Goal: Check status: Check status

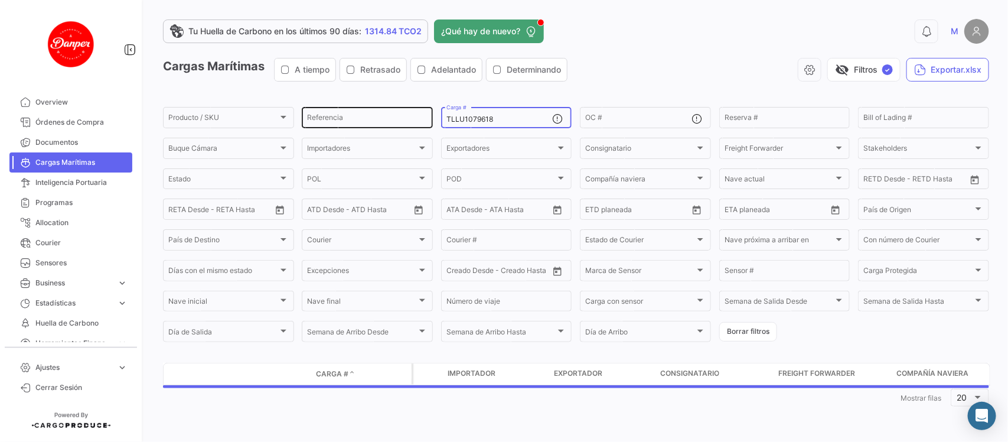
drag, startPoint x: 516, startPoint y: 122, endPoint x: 371, endPoint y: 110, distance: 145.3
click at [0, 0] on div "Producto / SKU Producto / SKU Referencia TLLU1079618 Carga # OC # Reserva # Bil…" at bounding box center [0, 0] width 0 height 0
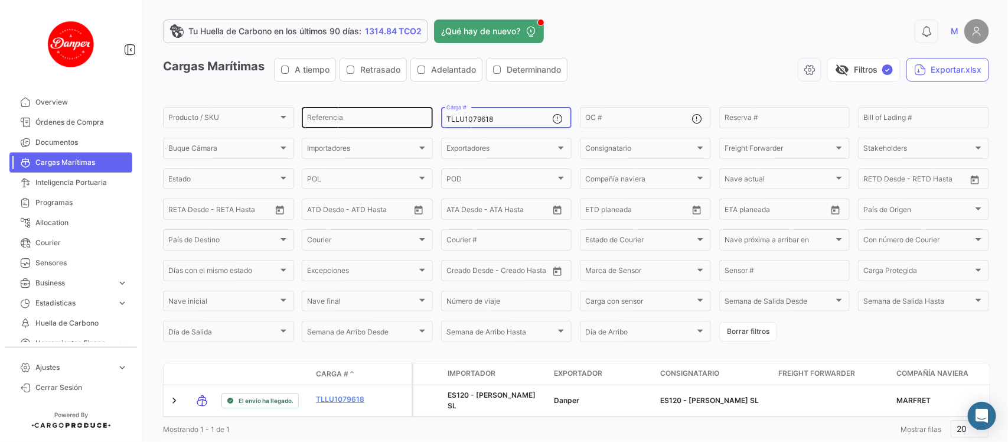
paste input "MSDU9604193"
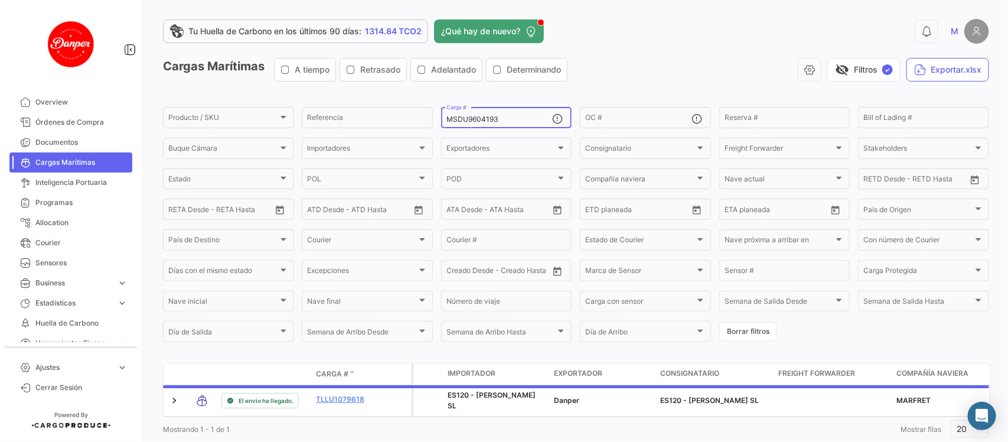
type input "MSDU9604193"
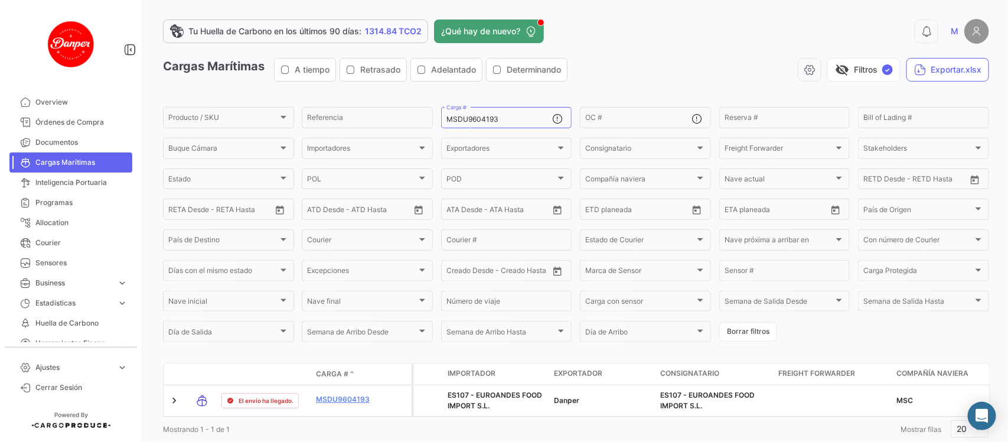
click at [689, 82] on div "Cargas Marítimas A tiempo Retrasado Adelantado Determinando visibility_off Filt…" at bounding box center [576, 74] width 826 height 33
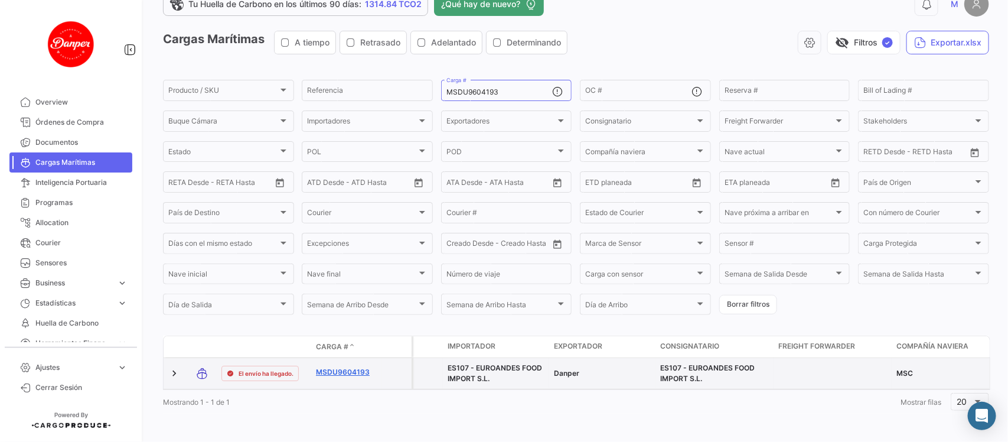
click at [334, 367] on link "MSDU9604193" at bounding box center [346, 372] width 61 height 11
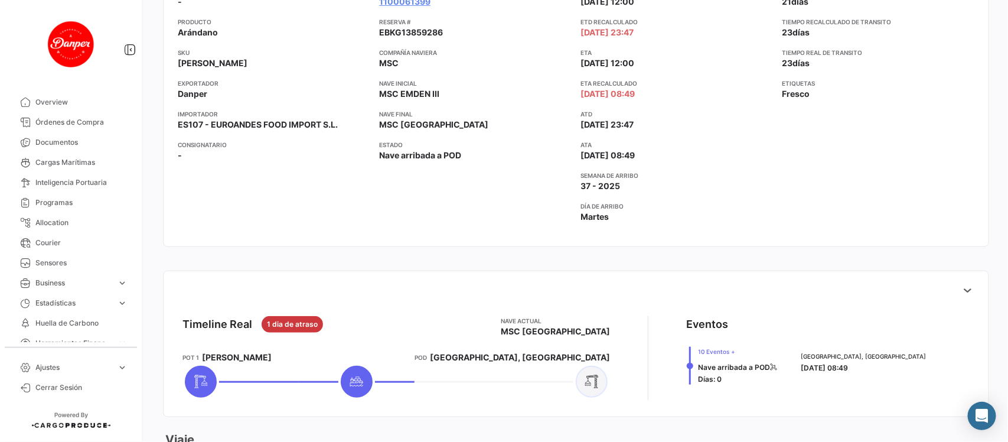
scroll to position [207, 0]
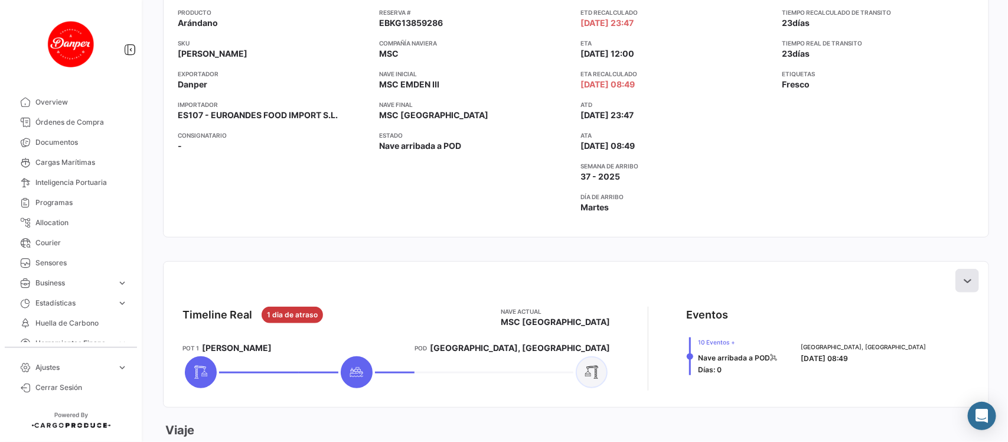
click at [963, 274] on button at bounding box center [968, 281] width 24 height 24
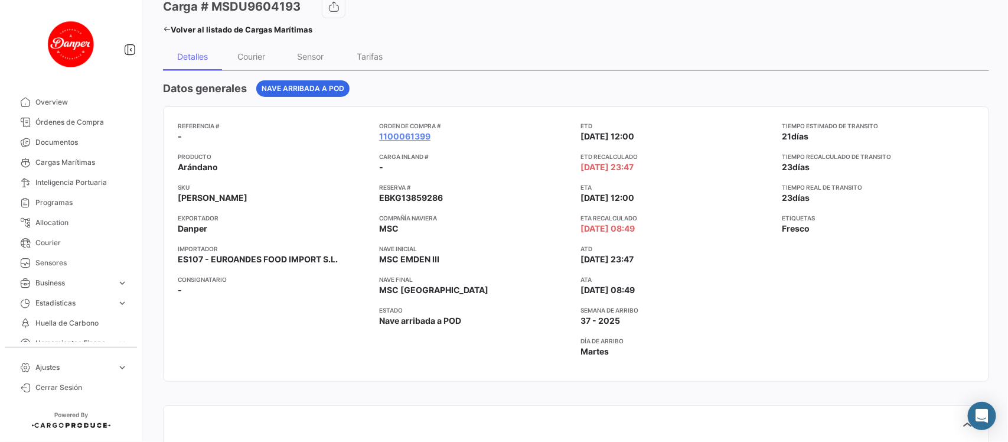
scroll to position [55, 0]
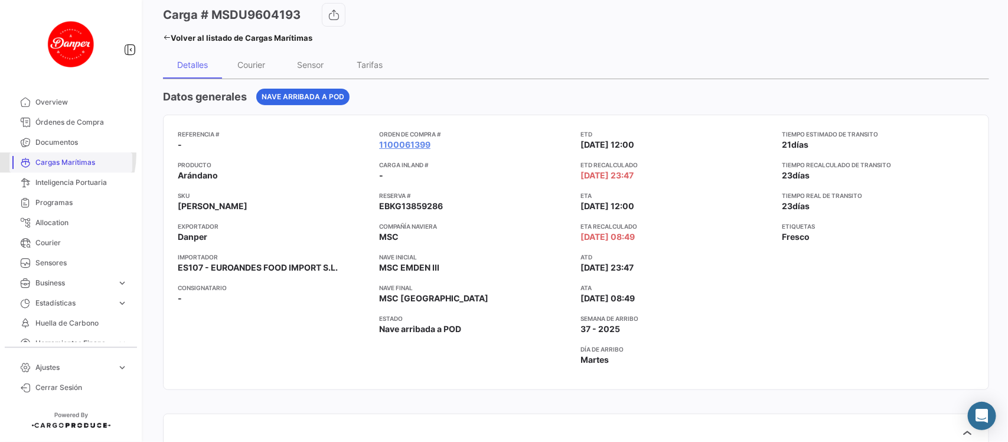
click at [54, 155] on link "Cargas Marítimas" at bounding box center [70, 162] width 123 height 20
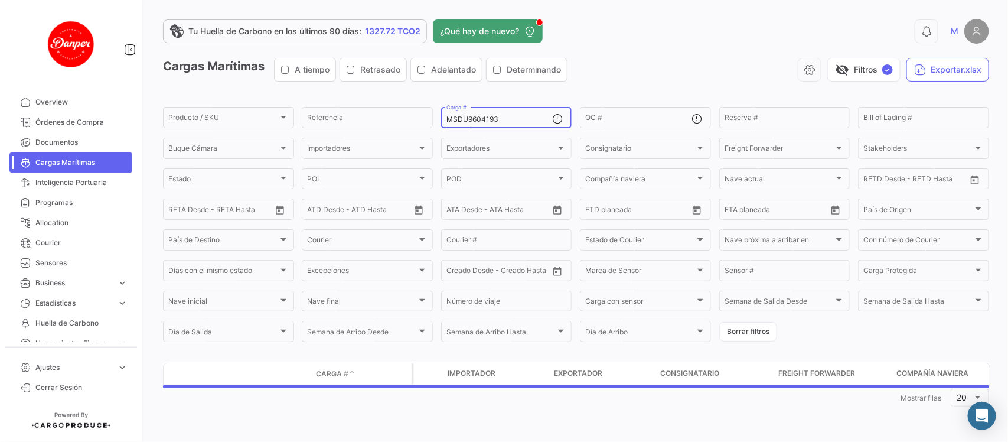
drag, startPoint x: 515, startPoint y: 120, endPoint x: 251, endPoint y: 73, distance: 267.7
click at [251, 73] on app-list-header "Cargas Marítimas A tiempo Retrasado Adelantado Determinando visibility_off Filt…" at bounding box center [576, 201] width 826 height 286
paste input "HLBU6214940"
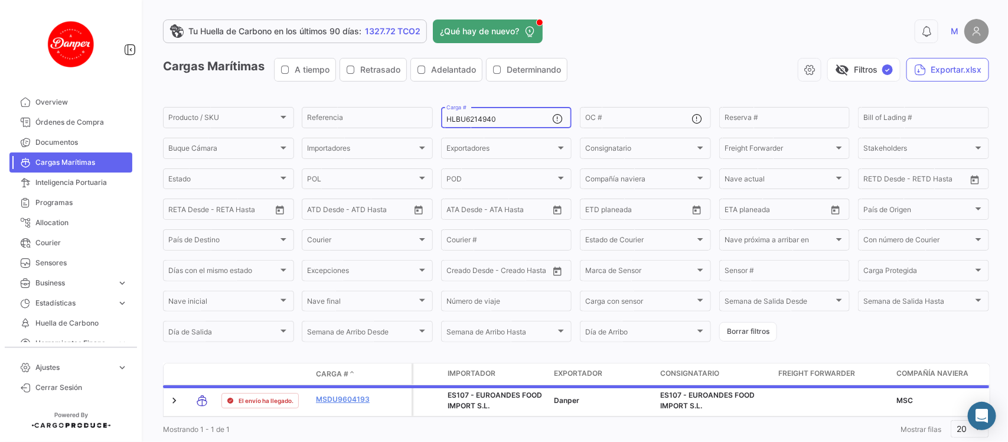
scroll to position [38, 0]
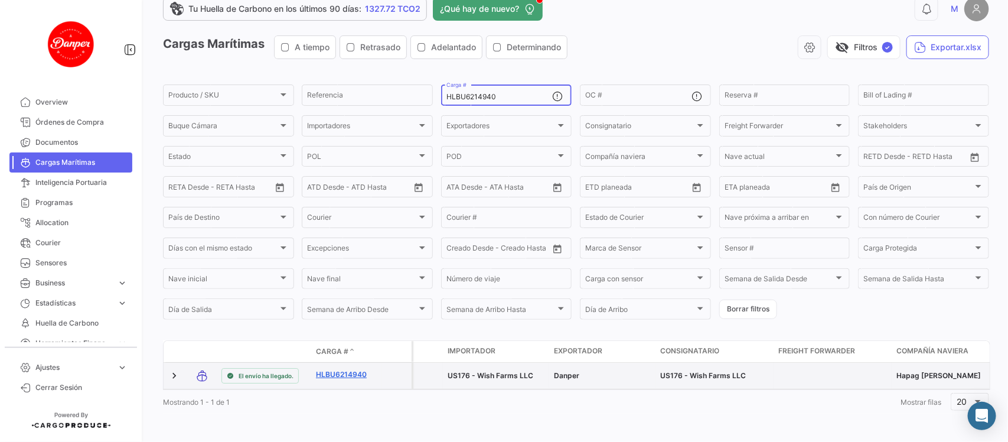
type input "HLBU6214940"
click at [343, 369] on link "HLBU6214940" at bounding box center [346, 374] width 61 height 11
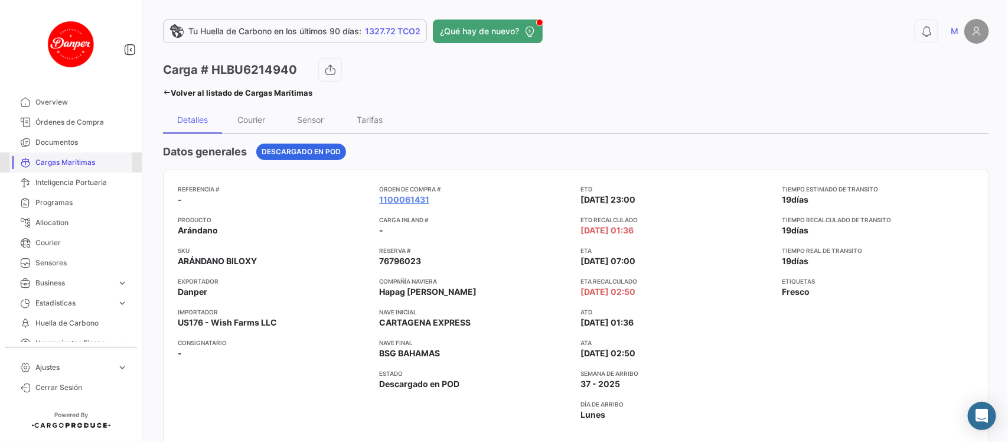
click at [84, 161] on span "Cargas Marítimas" at bounding box center [81, 162] width 92 height 11
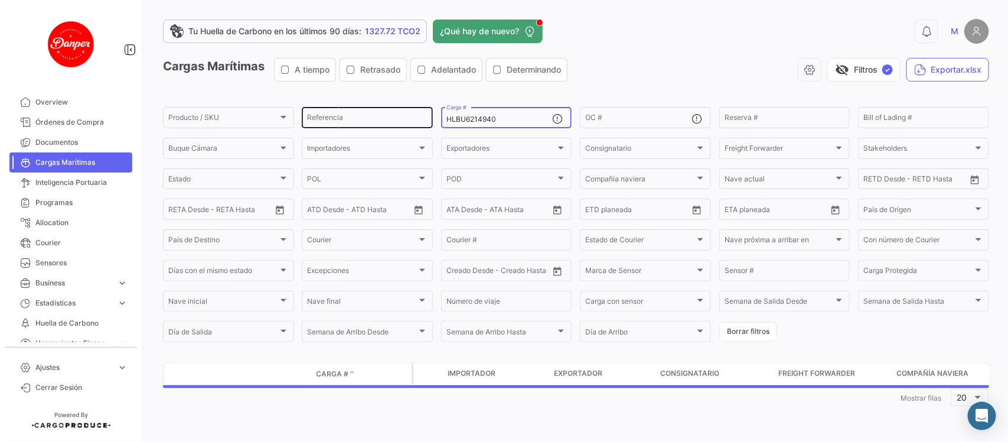
drag, startPoint x: 530, startPoint y: 119, endPoint x: 337, endPoint y: 113, distance: 193.2
click at [0, 0] on div "Producto / SKU Producto / SKU Referencia HLBU6214940 Carga # OC # Reserva # Bil…" at bounding box center [0, 0] width 0 height 0
paste input "FBIU5314379"
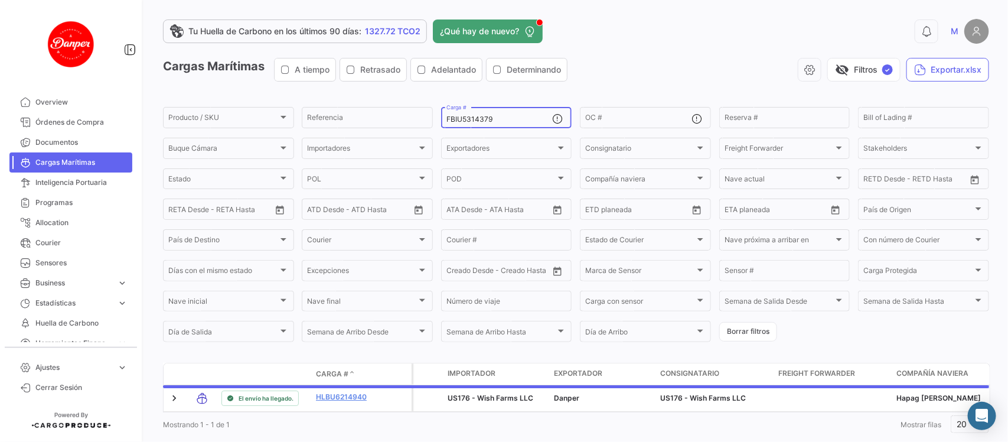
scroll to position [38, 0]
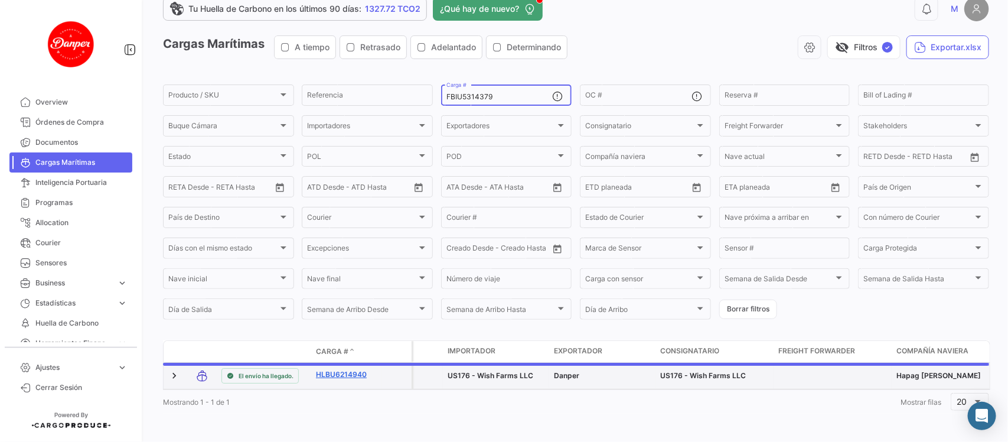
type input "FBIU5314379"
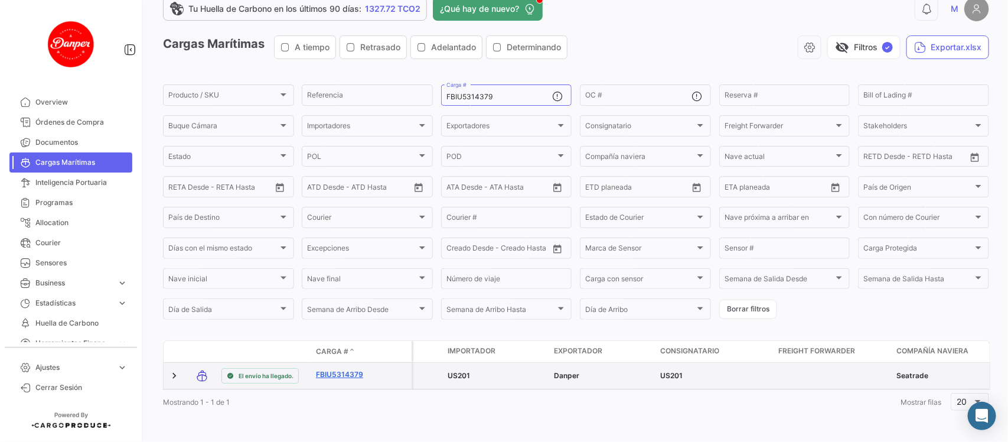
click at [349, 369] on link "FBIU5314379" at bounding box center [346, 374] width 61 height 11
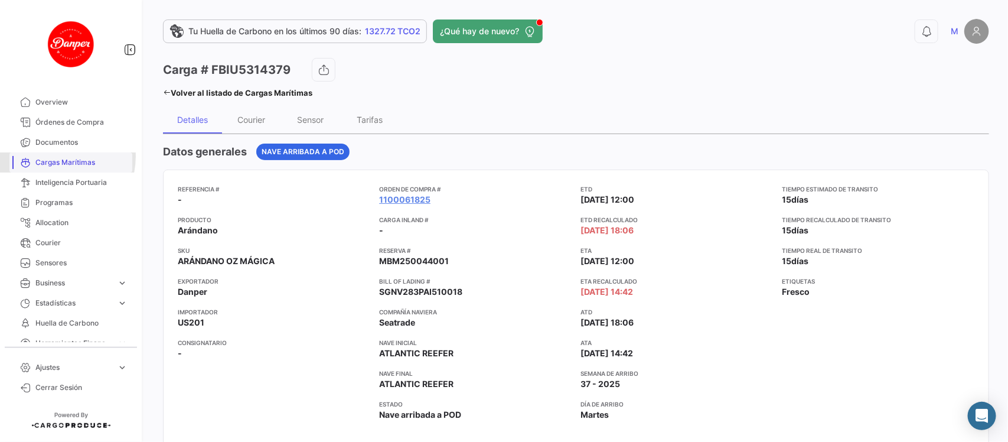
click at [57, 157] on span "Cargas Marítimas" at bounding box center [81, 162] width 92 height 11
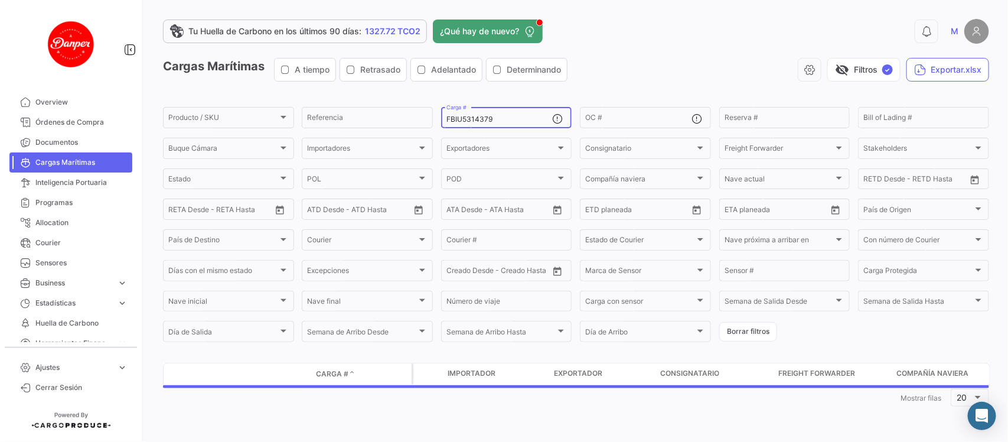
drag, startPoint x: 505, startPoint y: 121, endPoint x: 252, endPoint y: 89, distance: 254.8
click at [252, 89] on app-list-header "Cargas Marítimas A tiempo Retrasado Adelantado Determinando visibility_off Filt…" at bounding box center [576, 201] width 826 height 286
paste input "SEGU9027104"
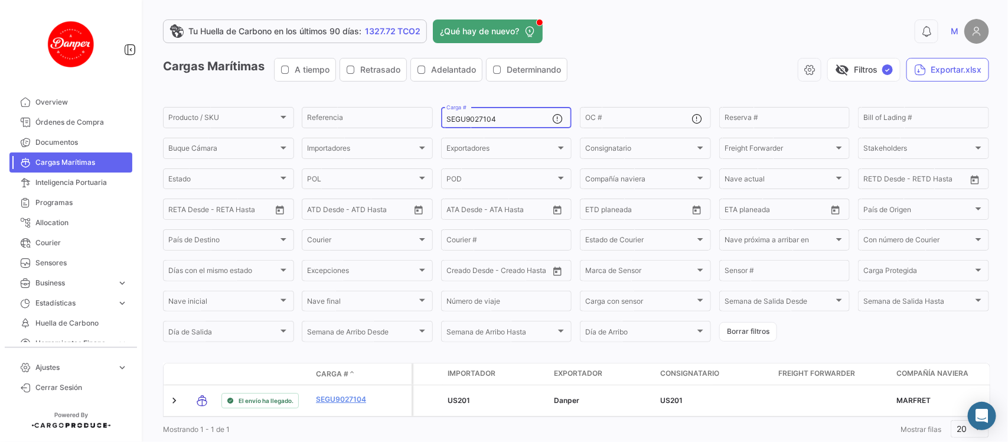
scroll to position [38, 0]
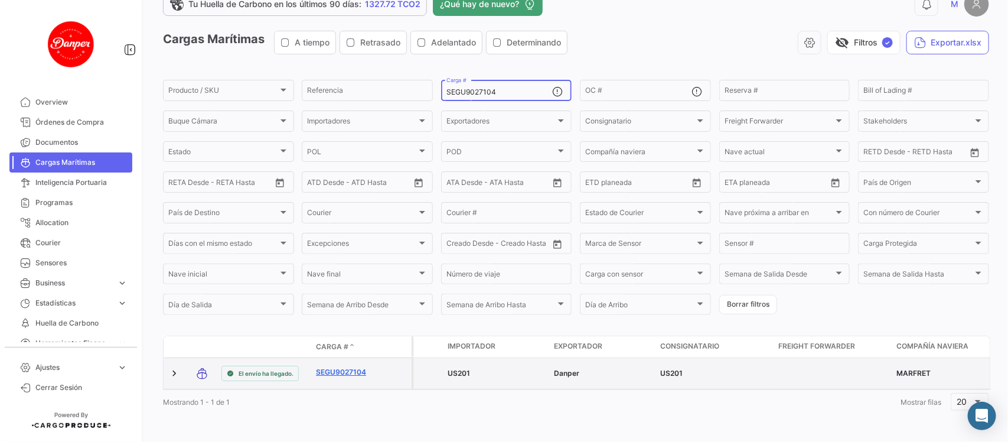
type input "SEGU9027104"
click at [356, 367] on link "SEGU9027104" at bounding box center [346, 372] width 61 height 11
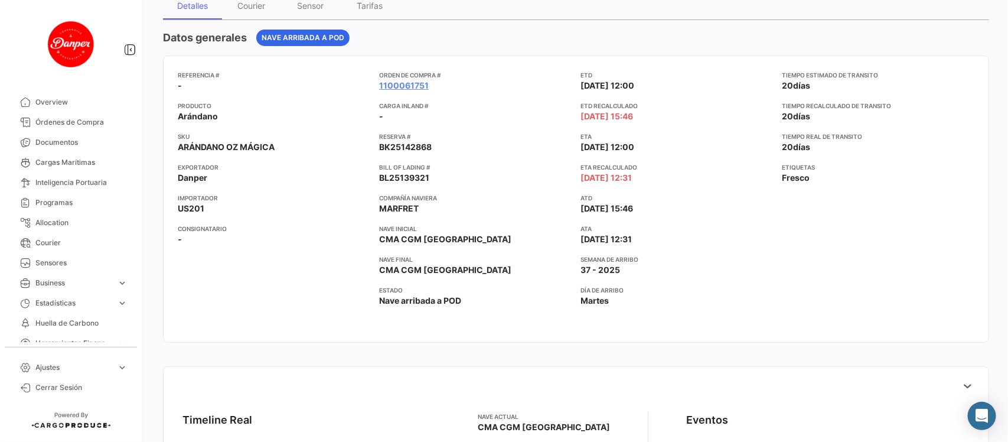
scroll to position [116, 0]
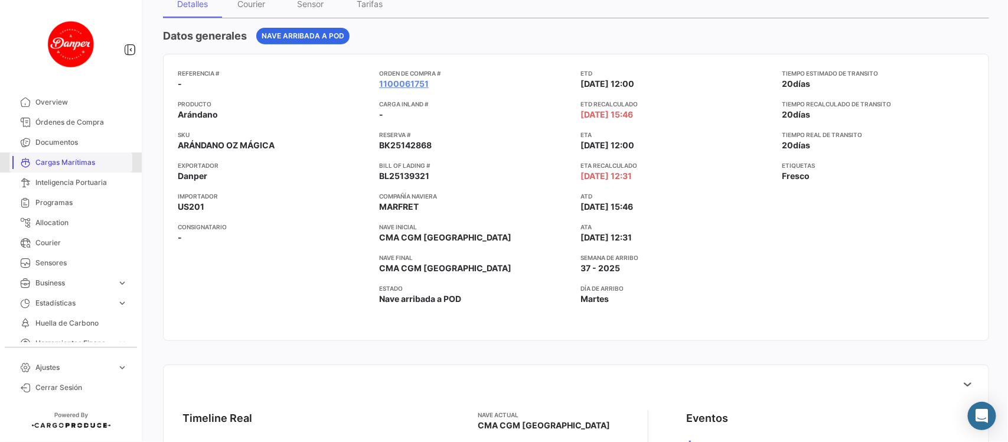
click at [98, 168] on link "Cargas Marítimas" at bounding box center [70, 162] width 123 height 20
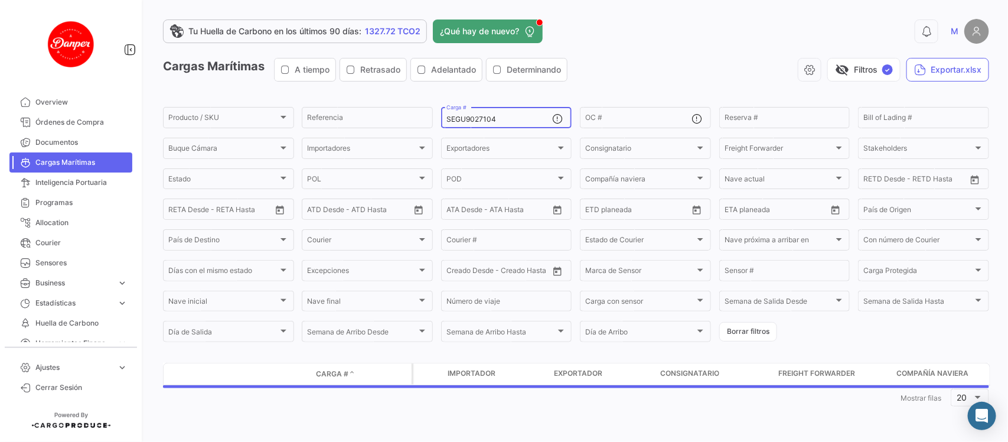
click at [509, 121] on div "SEGU9027104 Carga #" at bounding box center [500, 116] width 106 height 23
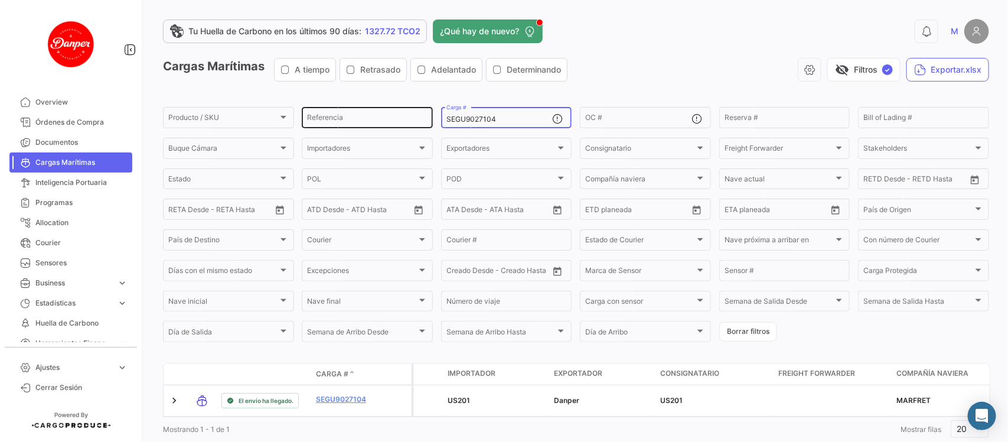
drag, startPoint x: 509, startPoint y: 121, endPoint x: 336, endPoint y: 111, distance: 173.4
click at [0, 0] on div "Producto / SKU Producto / SKU Referencia SEGU9027104 Carga # OC # Reserva # Bil…" at bounding box center [0, 0] width 0 height 0
paste input "MCAU6002200"
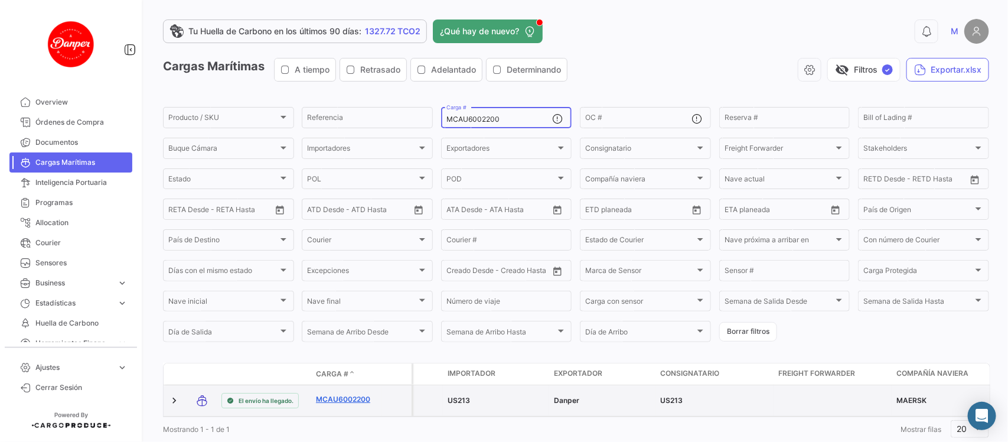
type input "MCAU6002200"
click at [352, 394] on link "MCAU6002200" at bounding box center [346, 399] width 61 height 11
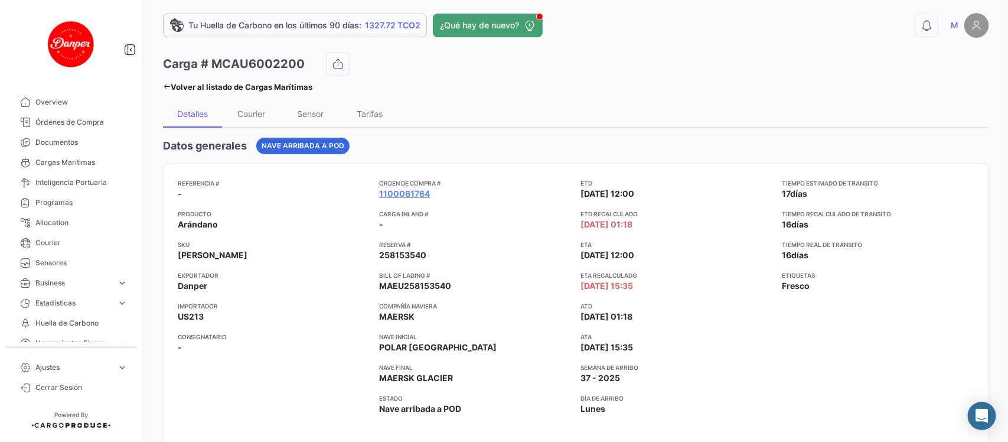
scroll to position [7, 0]
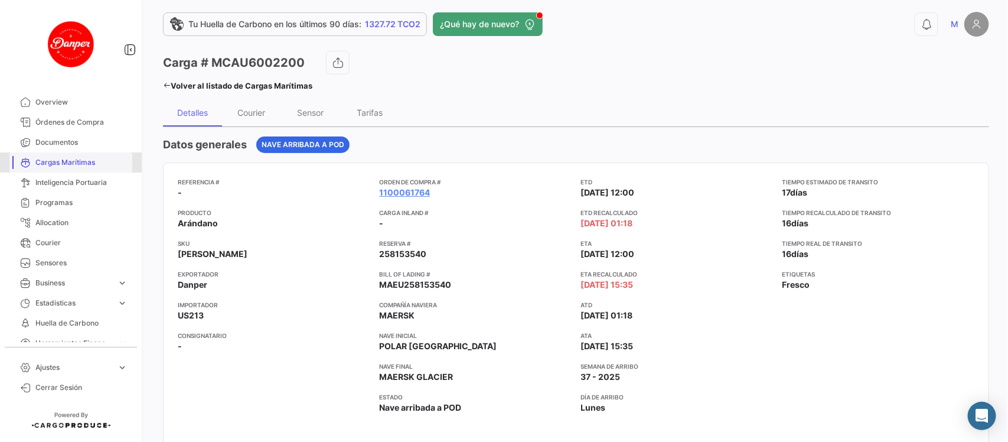
click at [74, 164] on span "Cargas Marítimas" at bounding box center [81, 162] width 92 height 11
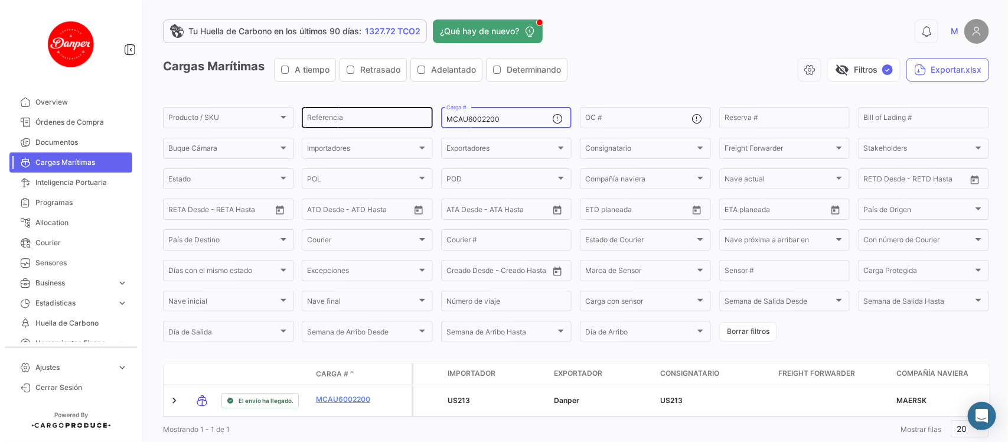
drag, startPoint x: 527, startPoint y: 120, endPoint x: 347, endPoint y: 108, distance: 180.6
click at [0, 0] on div "Producto / SKU Producto / SKU Referencia MCAU6002200 Carga # OC # Reserva # Bil…" at bounding box center [0, 0] width 0 height 0
paste input "HLBU9747413"
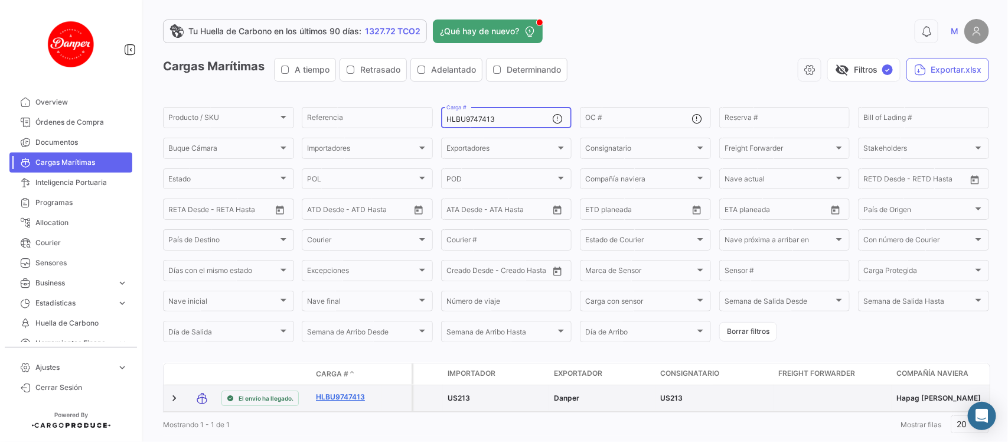
type input "HLBU9747413"
click at [353, 399] on link "HLBU9747413" at bounding box center [346, 397] width 61 height 11
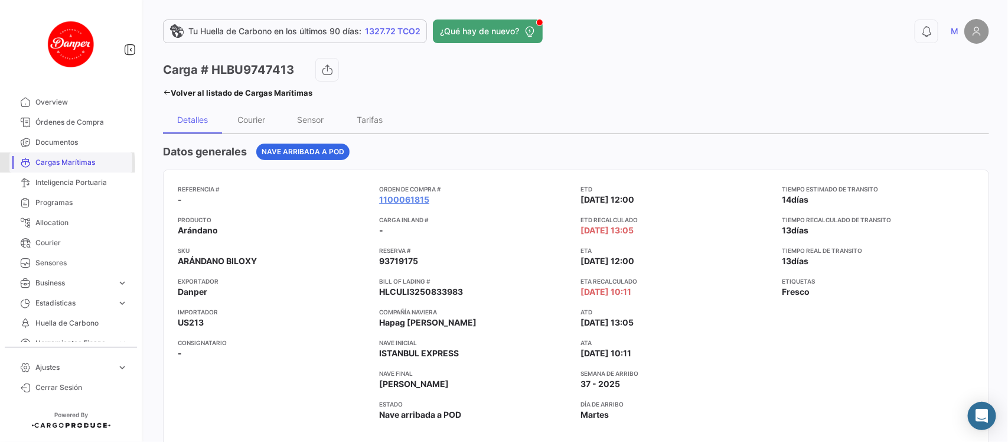
click at [40, 165] on span "Cargas Marítimas" at bounding box center [81, 162] width 92 height 11
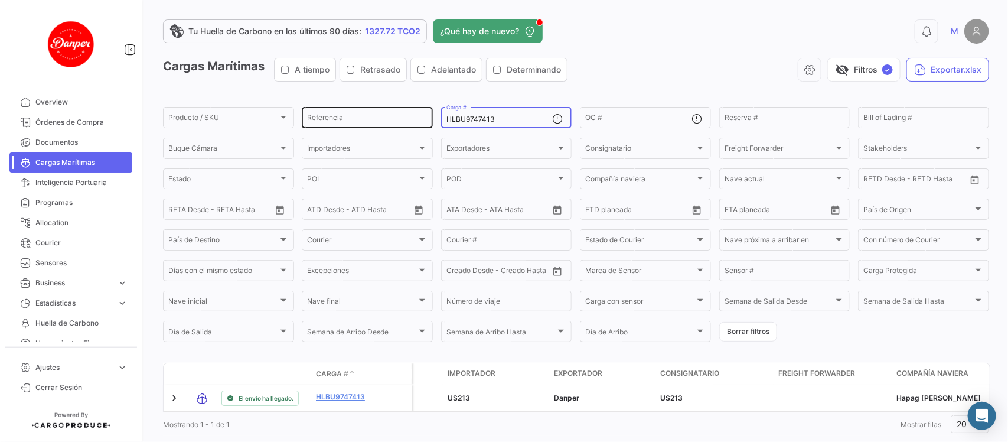
drag, startPoint x: 510, startPoint y: 120, endPoint x: 390, endPoint y: 108, distance: 119.9
click at [0, 0] on div "Producto / SKU Producto / SKU Referencia HLBU9747413 Carga # OC # Reserva # Bil…" at bounding box center [0, 0] width 0 height 0
paste input "6040052"
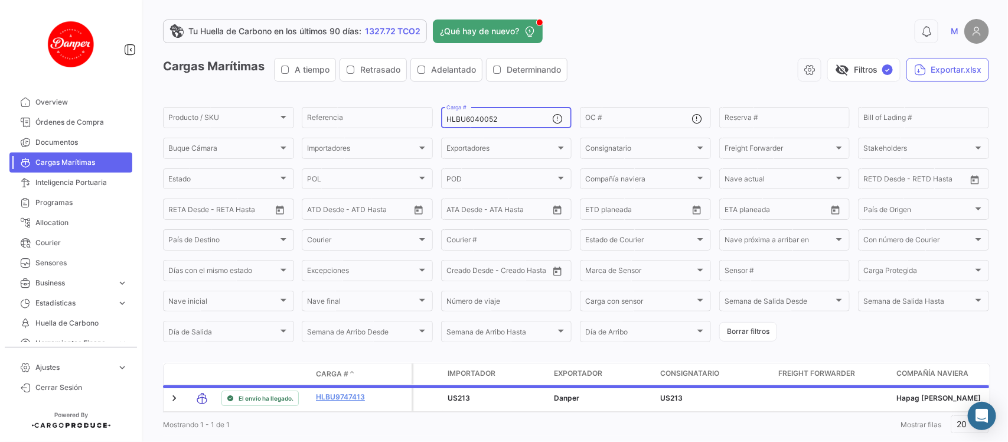
scroll to position [38, 0]
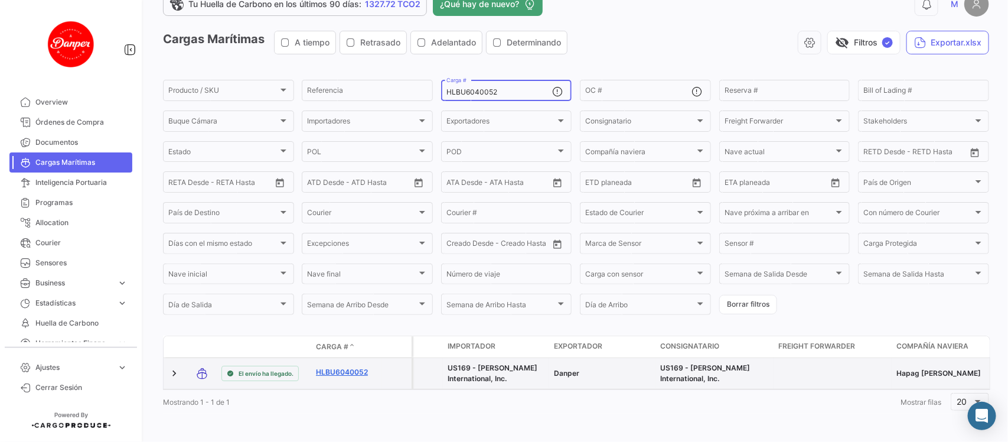
type input "HLBU6040052"
click at [347, 367] on link "HLBU6040052" at bounding box center [346, 372] width 61 height 11
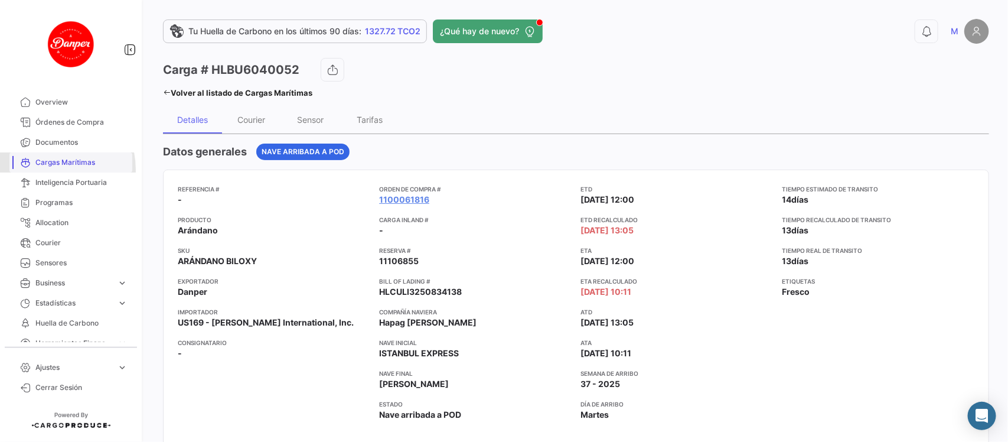
click at [54, 169] on link "Cargas Marítimas" at bounding box center [70, 162] width 123 height 20
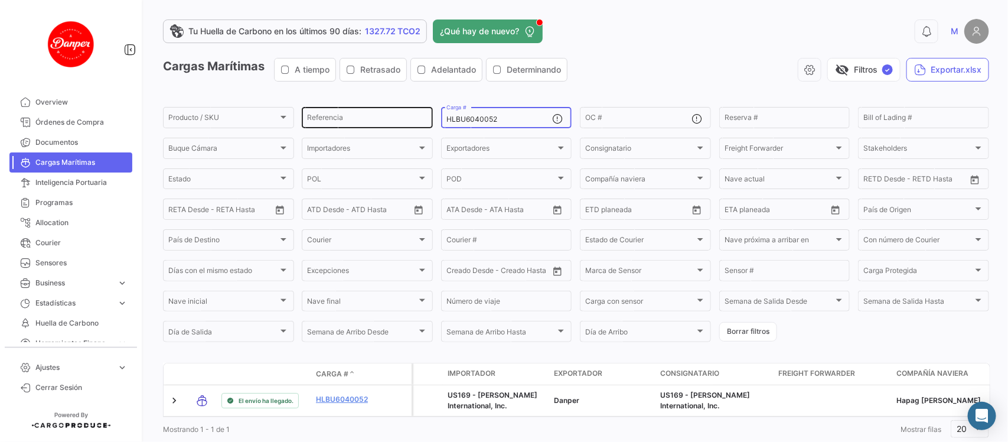
drag, startPoint x: 512, startPoint y: 116, endPoint x: 341, endPoint y: 112, distance: 170.8
click at [0, 0] on div "Producto / SKU Producto / SKU Referencia HLBU6040052 Carga # OC # Reserva # Bil…" at bounding box center [0, 0] width 0 height 0
paste input "218150"
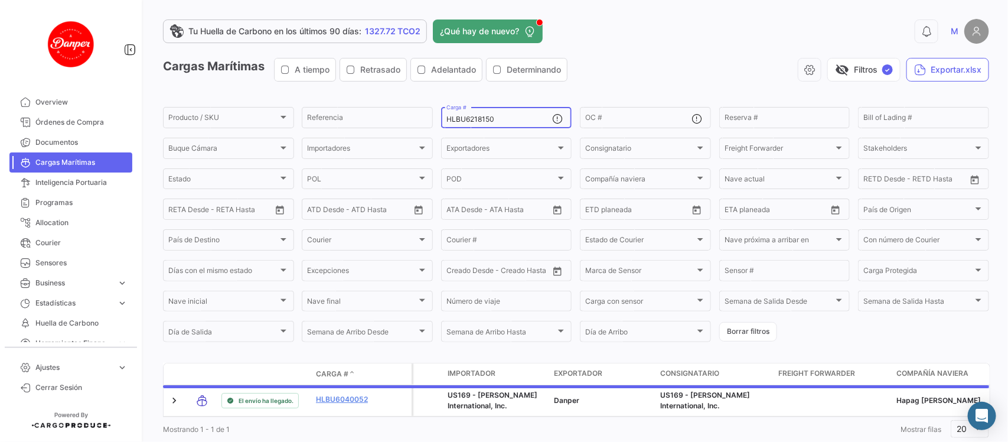
scroll to position [38, 0]
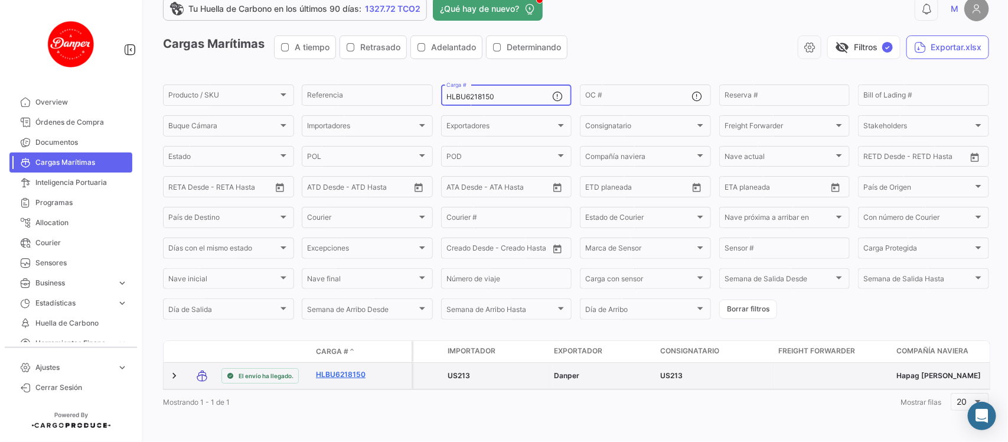
type input "HLBU6218150"
click at [335, 369] on link "HLBU6218150" at bounding box center [346, 374] width 61 height 11
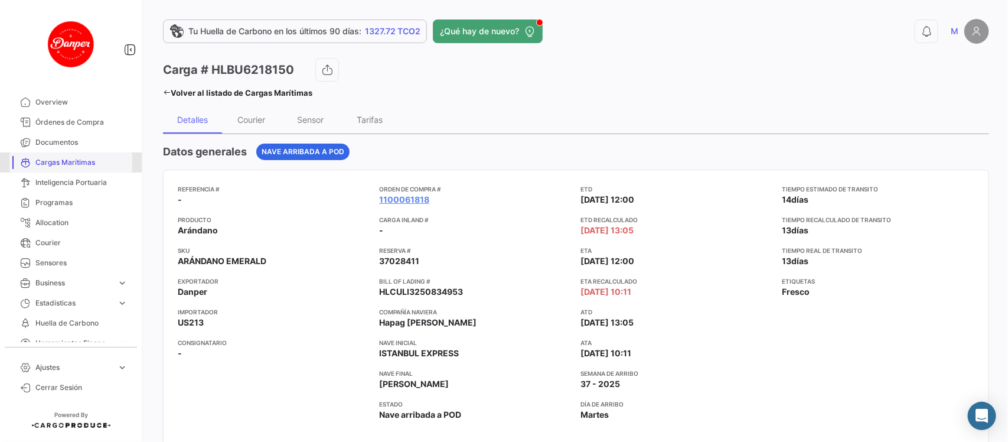
click at [86, 164] on span "Cargas Marítimas" at bounding box center [81, 162] width 92 height 11
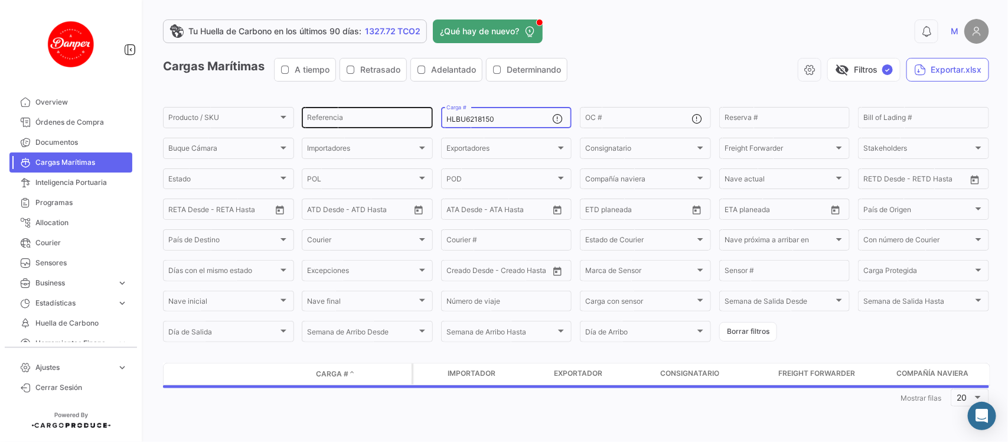
drag, startPoint x: 510, startPoint y: 120, endPoint x: 346, endPoint y: 114, distance: 164.3
click at [0, 0] on div "Producto / SKU Producto / SKU Referencia HLBU6218150 Carga # OC # Reserva # Bil…" at bounding box center [0, 0] width 0 height 0
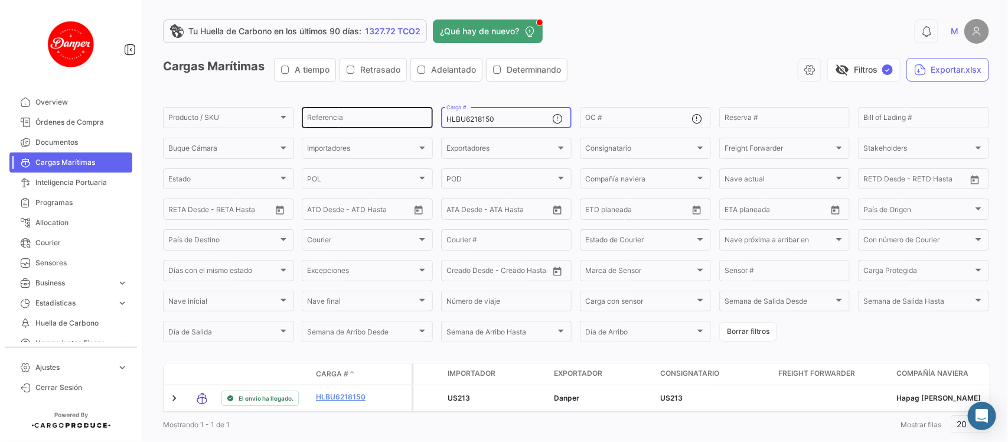
paste input "FBIU5643857"
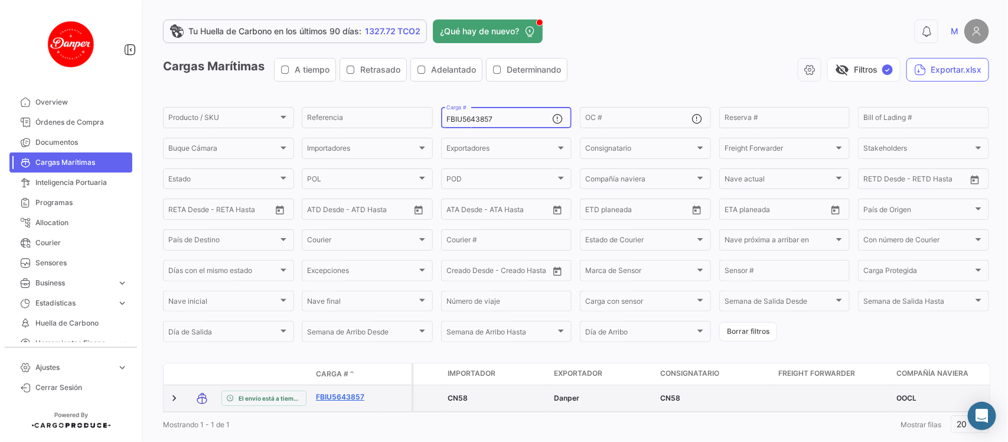
type input "FBIU5643857"
click at [328, 395] on link "FBIU5643857" at bounding box center [346, 397] width 61 height 11
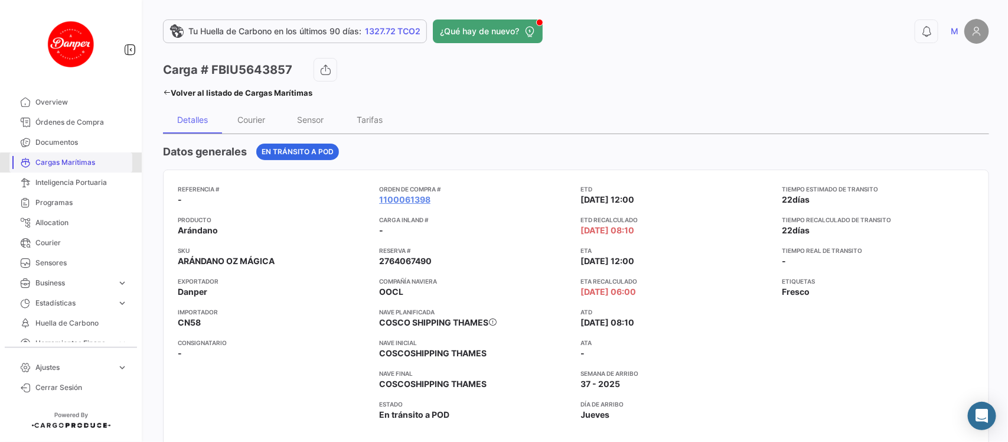
click at [72, 167] on span "Cargas Marítimas" at bounding box center [81, 162] width 92 height 11
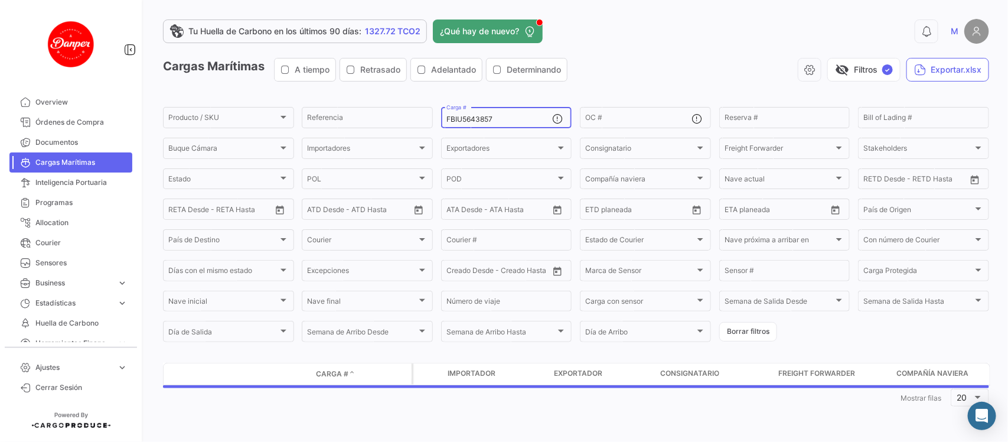
click at [506, 121] on input "FBIU5643857" at bounding box center [500, 119] width 106 height 8
drag, startPoint x: 506, startPoint y: 121, endPoint x: 365, endPoint y: 116, distance: 141.3
click at [0, 0] on div "Producto / SKU Producto / SKU Referencia FBIU5643857 Carga # OC # Reserva # Bil…" at bounding box center [0, 0] width 0 height 0
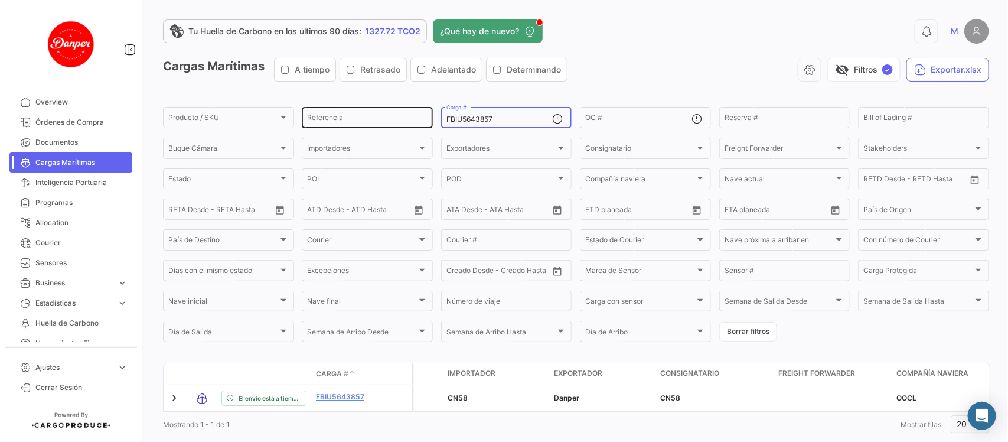
paste input "SZLU9711682"
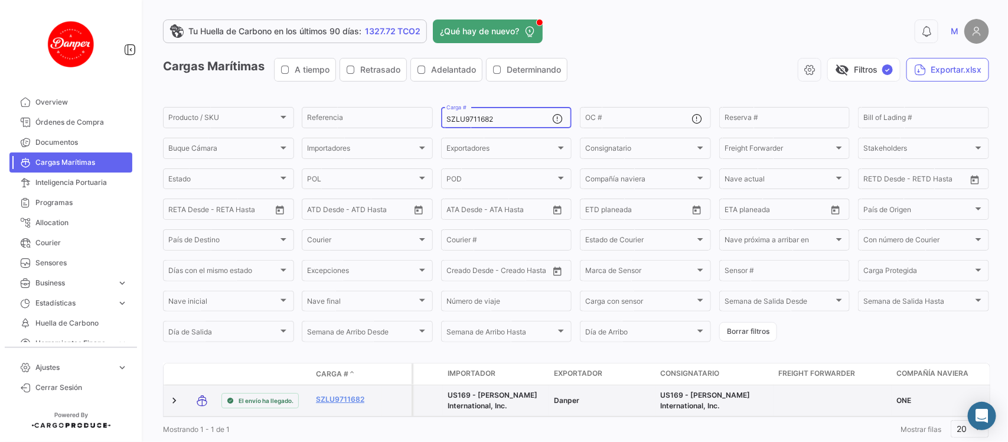
type input "SZLU9711682"
click at [346, 392] on datatable-body-cell "SZLU9711682" at bounding box center [346, 400] width 71 height 31
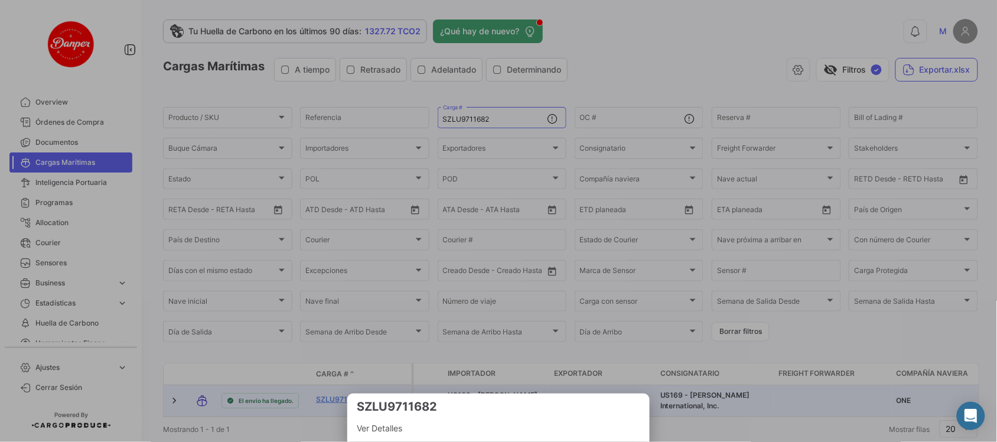
click at [341, 396] on div at bounding box center [498, 221] width 997 height 442
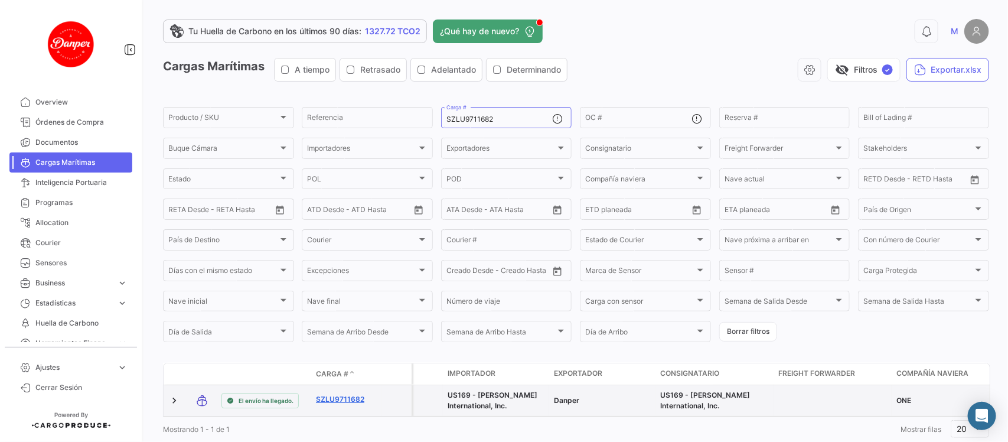
click at [332, 399] on link "SZLU9711682" at bounding box center [346, 399] width 61 height 11
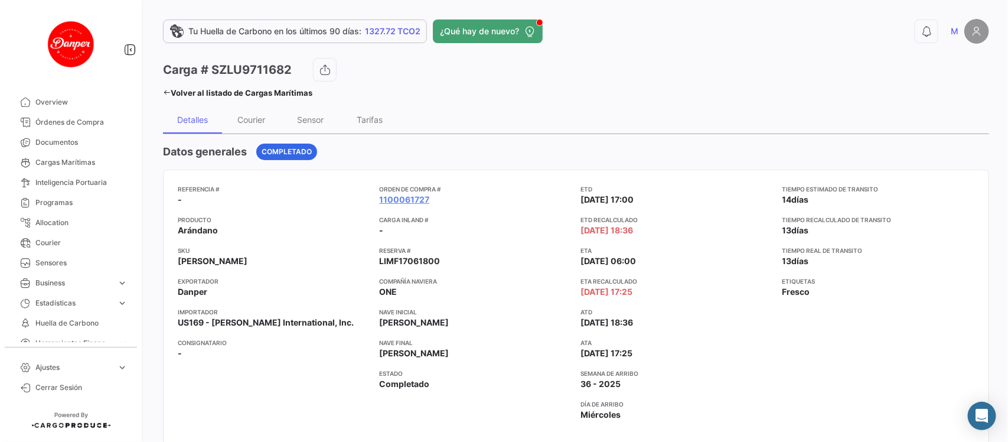
drag, startPoint x: 473, startPoint y: 350, endPoint x: 380, endPoint y: 355, distance: 92.9
click at [380, 355] on app-card-info-value "[PERSON_NAME]" at bounding box center [475, 353] width 192 height 12
copy span "[PERSON_NAME]"
click at [60, 170] on link "Cargas Marítimas" at bounding box center [70, 162] width 123 height 20
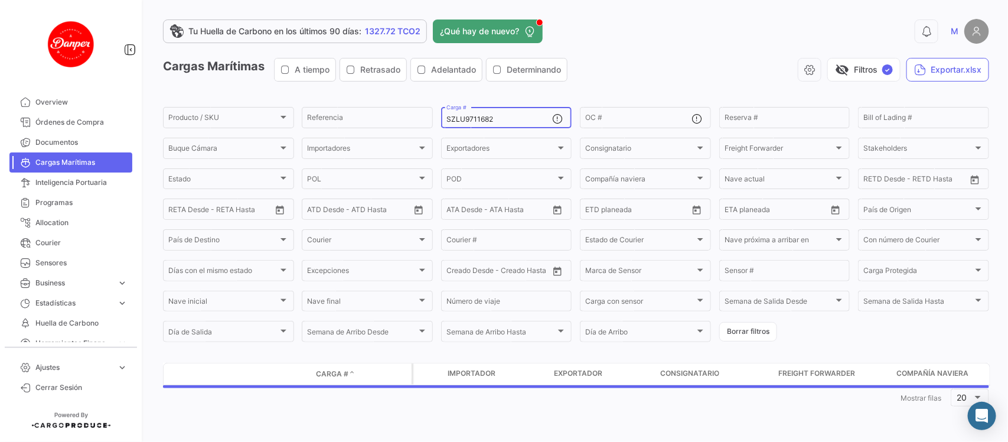
drag, startPoint x: 510, startPoint y: 122, endPoint x: 252, endPoint y: 104, distance: 258.8
click at [252, 104] on app-list-header "Cargas Marítimas A tiempo Retrasado Adelantado Determinando visibility_off Filt…" at bounding box center [576, 201] width 826 height 286
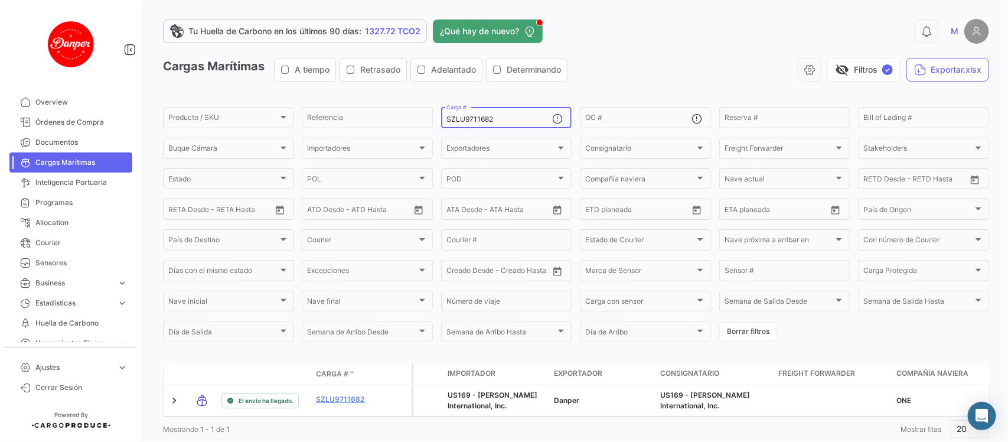
paste input "HLBU604005"
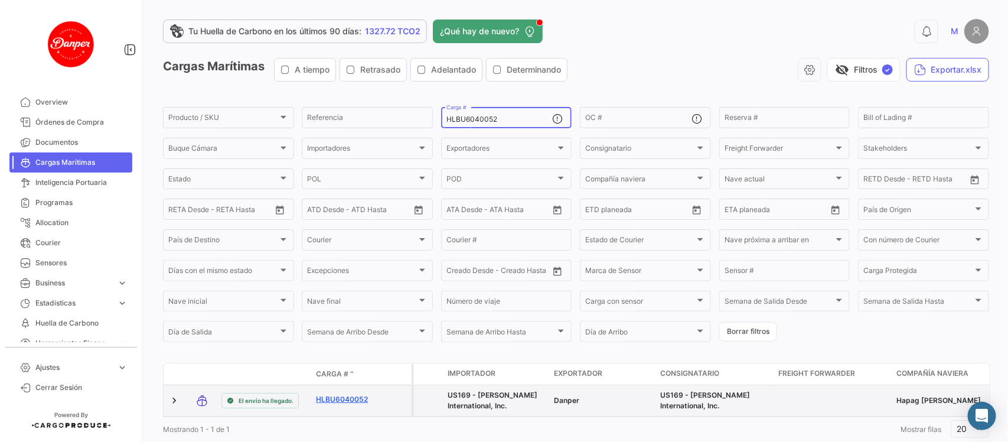
type input "HLBU6040052"
click at [353, 397] on link "HLBU6040052" at bounding box center [346, 399] width 61 height 11
